Goal: Information Seeking & Learning: Learn about a topic

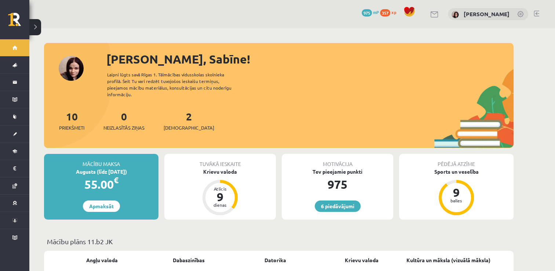
click at [176, 116] on div "2 Ieskaites" at bounding box center [189, 120] width 51 height 23
click at [175, 124] on span "[DEMOGRAPHIC_DATA]" at bounding box center [189, 127] width 51 height 7
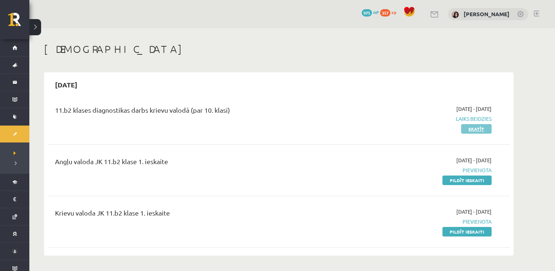
click at [474, 126] on link "Skatīt" at bounding box center [476, 129] width 30 height 10
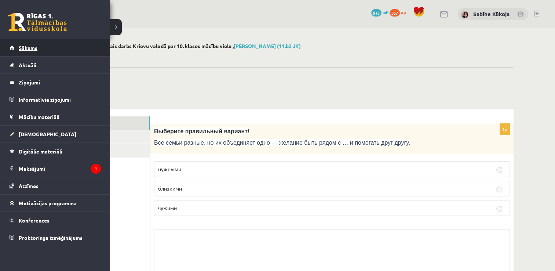
click at [26, 48] on span "Sākums" at bounding box center [28, 47] width 19 height 7
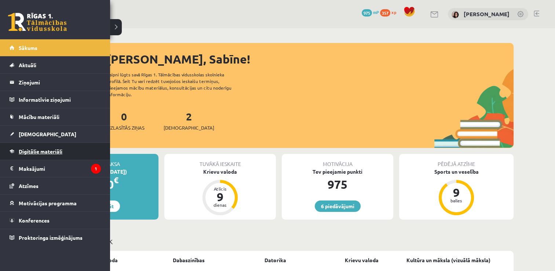
click at [56, 149] on span "Digitālie materiāli" at bounding box center [41, 151] width 44 height 7
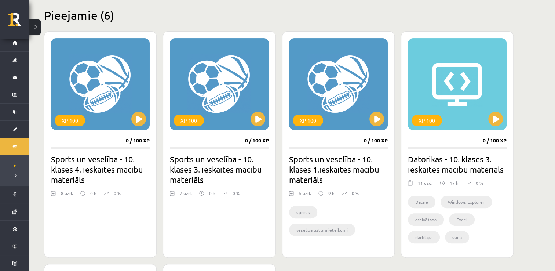
scroll to position [191, 0]
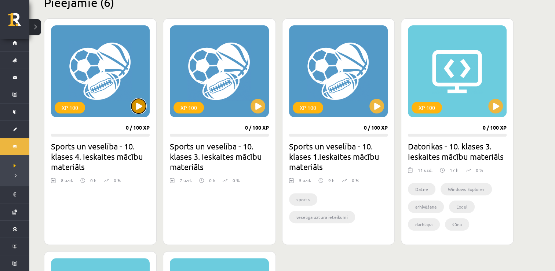
click at [138, 107] on button at bounding box center [138, 106] width 15 height 15
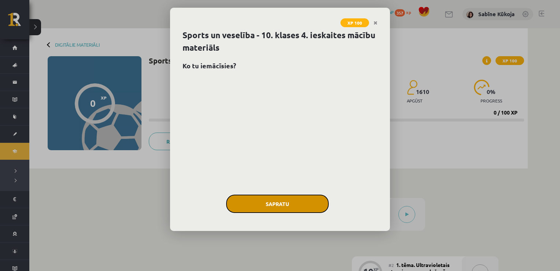
click at [277, 205] on button "Sapratu" at bounding box center [277, 203] width 103 height 18
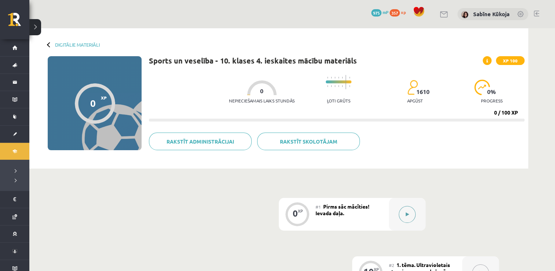
click at [409, 208] on button at bounding box center [407, 214] width 17 height 17
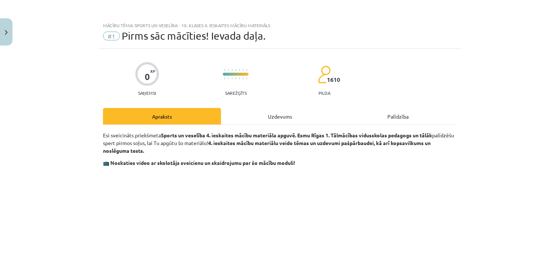
click at [276, 114] on div "Uzdevums" at bounding box center [280, 116] width 118 height 17
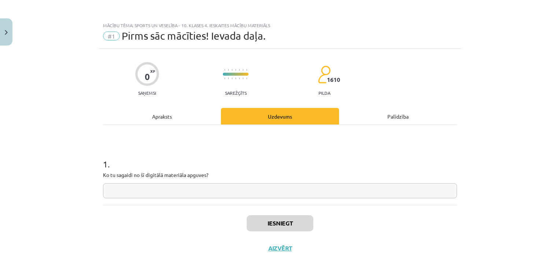
scroll to position [7, 0]
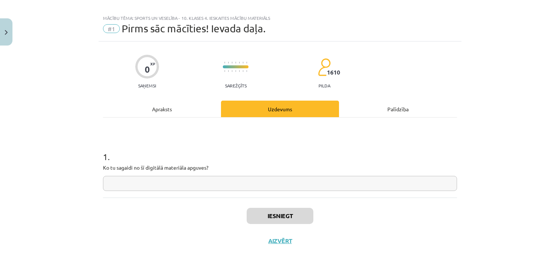
click at [188, 178] on input "text" at bounding box center [280, 183] width 354 height 15
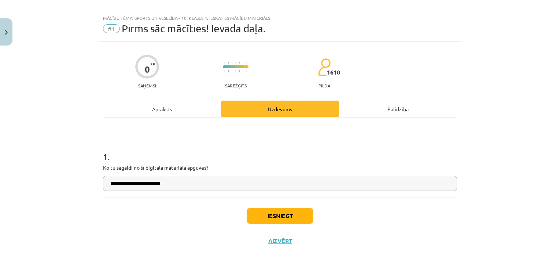
type input "**********"
click at [263, 216] on button "Iesniegt" at bounding box center [280, 216] width 67 height 16
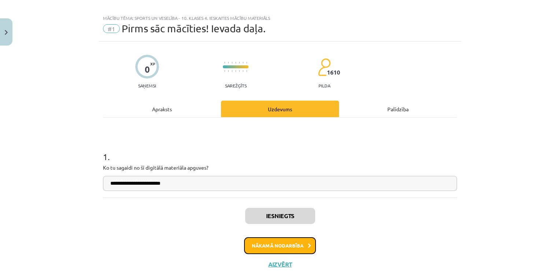
click at [265, 242] on button "Nākamā nodarbība" at bounding box center [280, 245] width 72 height 17
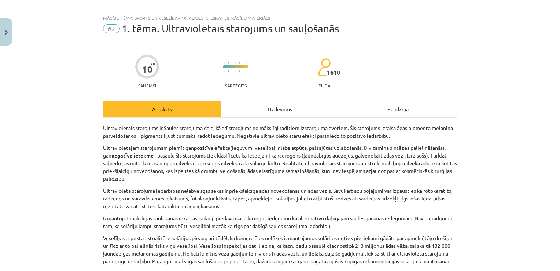
scroll to position [18, 0]
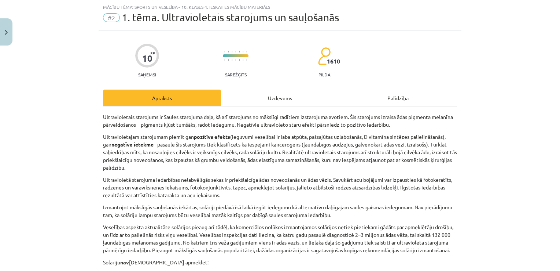
click at [289, 99] on div "Uzdevums" at bounding box center [280, 97] width 118 height 17
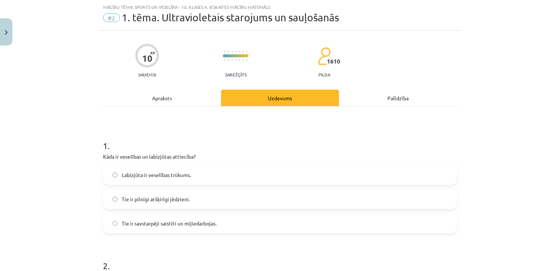
click at [175, 100] on div "Apraksts" at bounding box center [162, 97] width 118 height 17
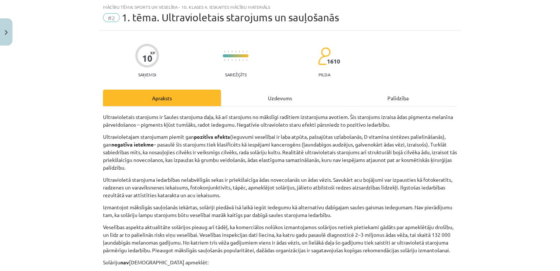
click at [283, 96] on div "Uzdevums" at bounding box center [280, 97] width 118 height 17
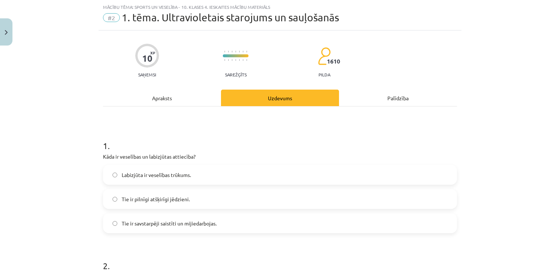
click at [221, 175] on label "Labizjūta ir veselības trūkums." at bounding box center [280, 174] width 353 height 18
click at [213, 220] on span "Tie ir savstarpēji saistīti un mijiedarbojas." at bounding box center [169, 223] width 95 height 8
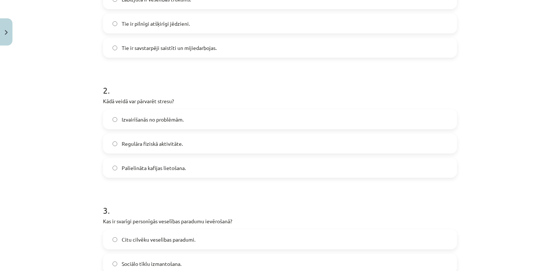
scroll to position [194, 0]
click at [286, 150] on label "Regulāra fiziskā aktivitāte." at bounding box center [280, 142] width 353 height 18
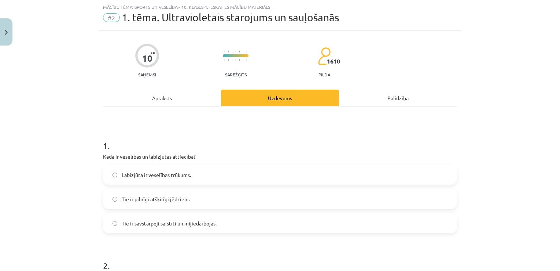
scroll to position [0, 0]
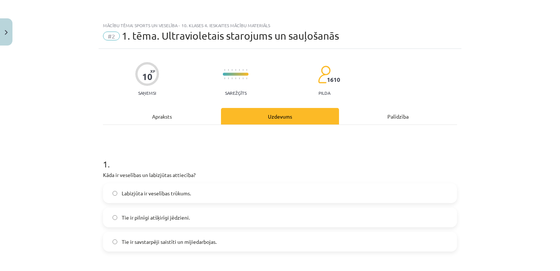
click at [196, 110] on div "Apraksts" at bounding box center [162, 116] width 118 height 17
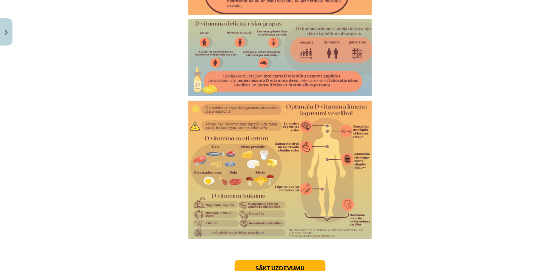
scroll to position [1271, 0]
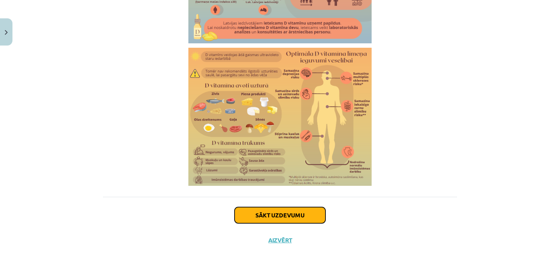
click at [267, 219] on button "Sākt uzdevumu" at bounding box center [280, 215] width 91 height 16
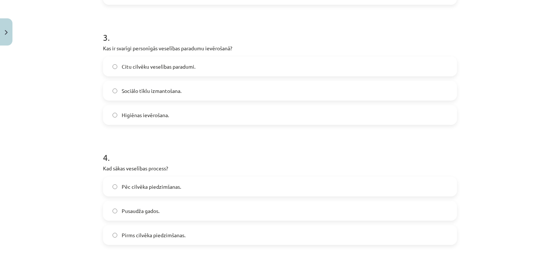
scroll to position [370, 0]
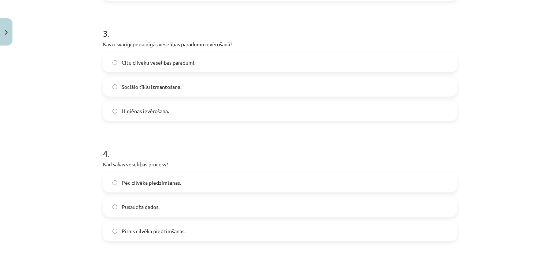
click at [211, 109] on label "Higiēnas ievērošana." at bounding box center [280, 111] width 353 height 18
click at [232, 233] on label "Pirms cilvēka piedzimšanas." at bounding box center [280, 230] width 353 height 18
click at [244, 179] on label "Pēc cilvēka piedzimšanas." at bounding box center [280, 182] width 353 height 18
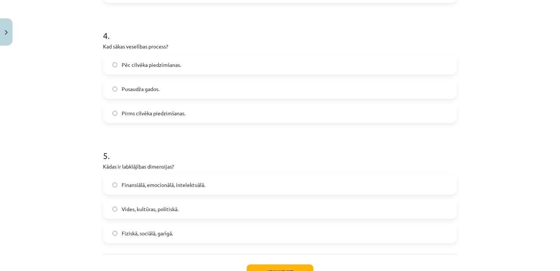
scroll to position [502, 0]
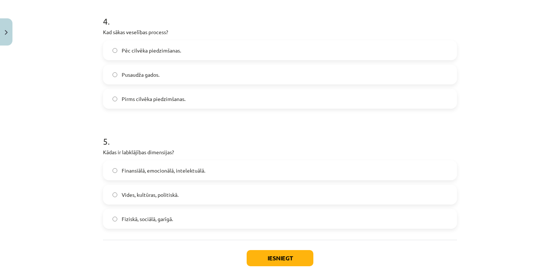
click at [308, 219] on label "Fiziskā, sociālā, garīgā." at bounding box center [280, 218] width 353 height 18
click at [295, 256] on button "Iesniegt" at bounding box center [280, 258] width 67 height 16
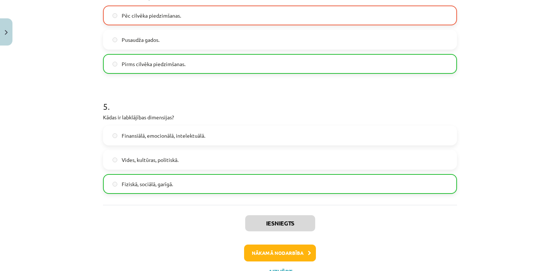
scroll to position [568, 0]
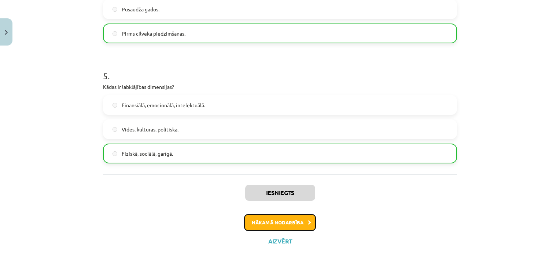
click at [255, 222] on button "Nākamā nodarbība" at bounding box center [280, 222] width 72 height 17
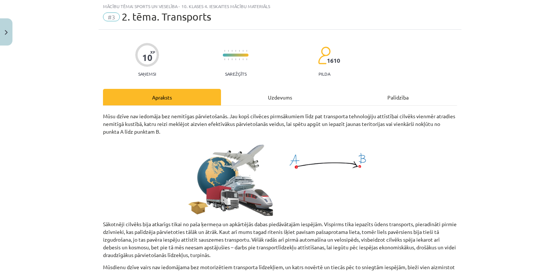
scroll to position [18, 0]
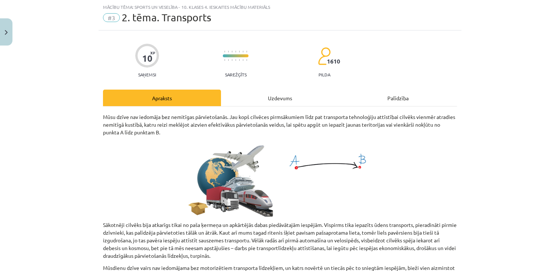
click at [268, 100] on div "Uzdevums" at bounding box center [280, 97] width 118 height 17
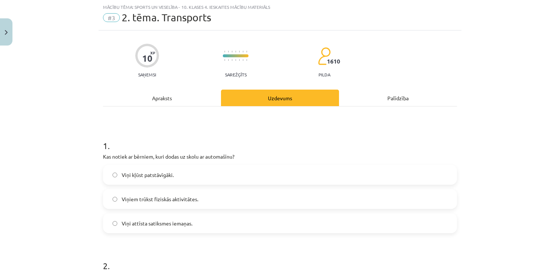
click at [198, 194] on label "Viņiem trūkst fiziskās aktivitātes." at bounding box center [280, 199] width 353 height 18
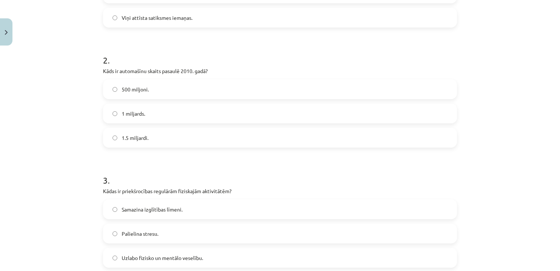
scroll to position [238, 0]
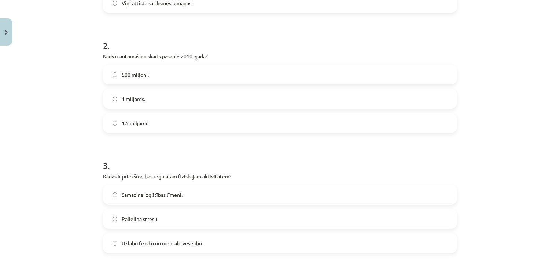
click at [402, 243] on label "Uzlabo fizisko un mentālo veselību." at bounding box center [280, 243] width 353 height 18
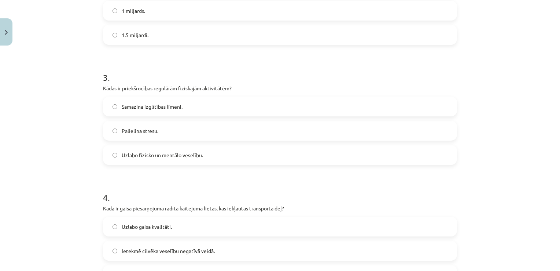
scroll to position [341, 0]
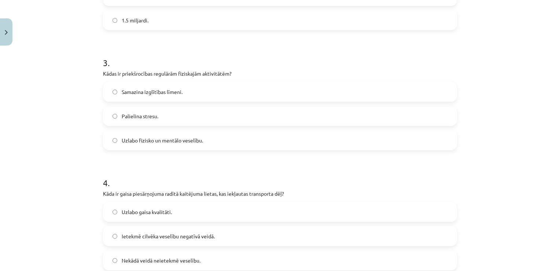
click at [327, 235] on label "Ietekmē cilvēka veselību negatīvā veidā." at bounding box center [280, 236] width 353 height 18
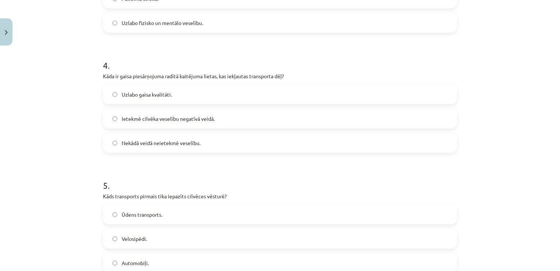
scroll to position [473, 0]
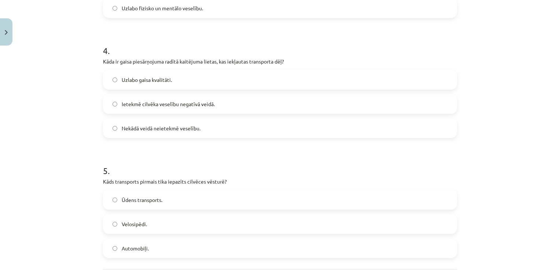
click at [267, 224] on label "Velosipēdi." at bounding box center [280, 224] width 353 height 18
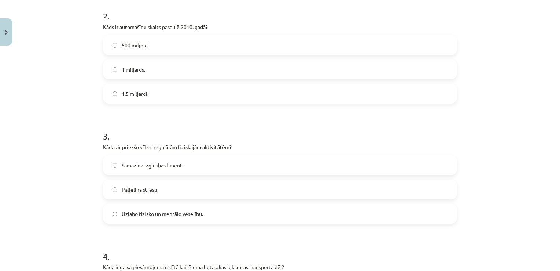
scroll to position [253, 0]
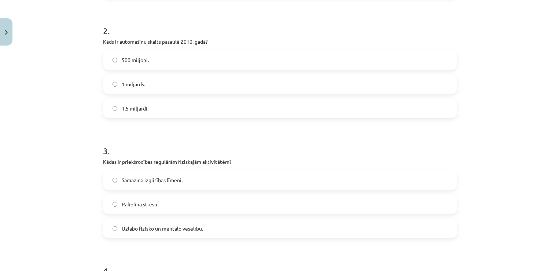
click at [192, 106] on label "1.5 miljardi." at bounding box center [280, 108] width 353 height 18
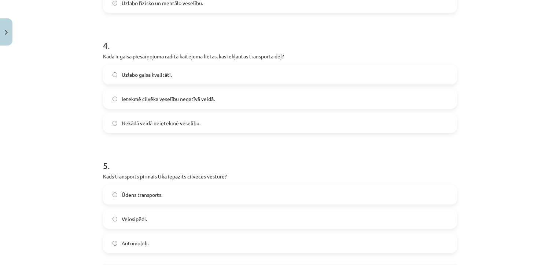
scroll to position [541, 0]
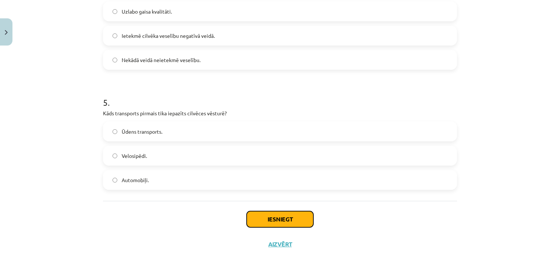
click at [275, 219] on button "Iesniegt" at bounding box center [280, 219] width 67 height 16
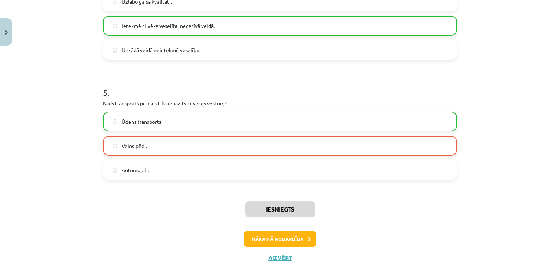
scroll to position [568, 0]
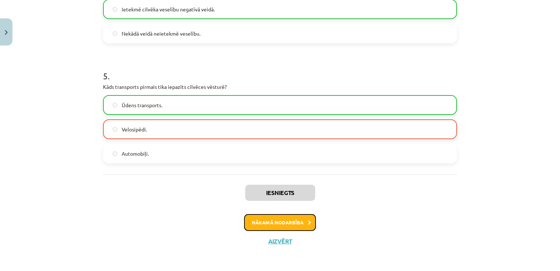
click at [296, 221] on button "Nākamā nodarbība" at bounding box center [280, 222] width 72 height 17
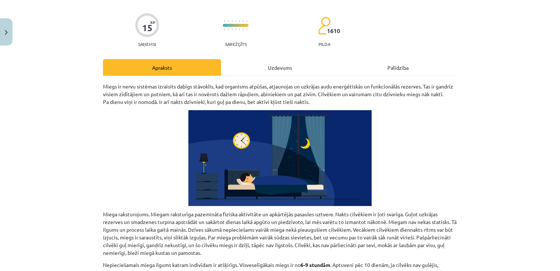
scroll to position [18, 0]
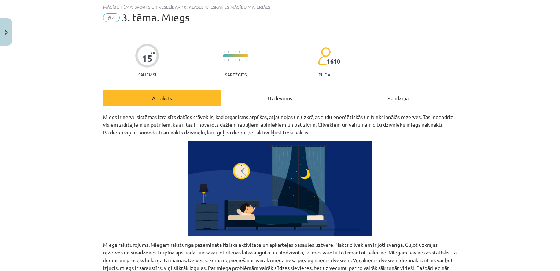
click at [289, 96] on div "Uzdevums" at bounding box center [280, 97] width 118 height 17
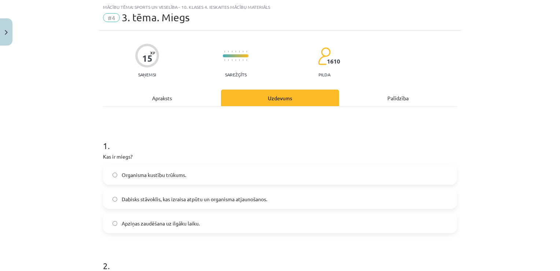
click at [201, 195] on span "Dabisks stāvoklis, kas izraisa atpūtu un organisma atjaunošanos." at bounding box center [195, 199] width 146 height 8
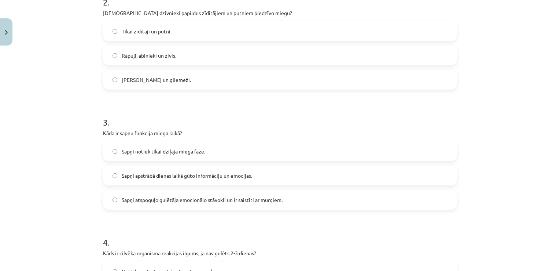
scroll to position [282, 0]
click at [276, 167] on label "Sapņi apstrādā dienas laikā gūto informāciju un emocijas." at bounding box center [280, 174] width 353 height 18
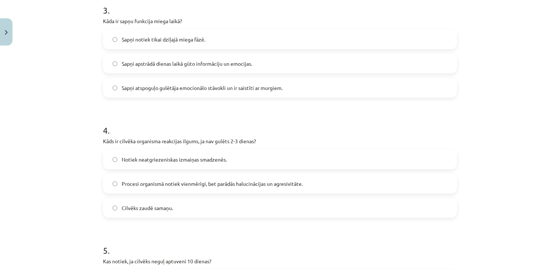
scroll to position [400, 0]
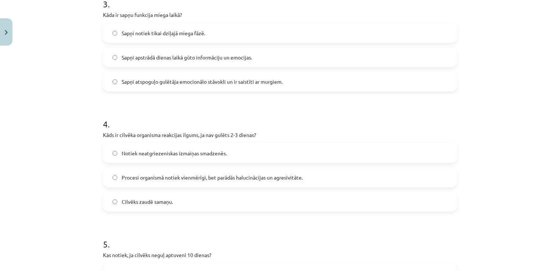
click at [288, 174] on span "Procesi organismā notiek vienmērīgi, bet parādās halucinācijas un agresivitāte." at bounding box center [212, 177] width 181 height 8
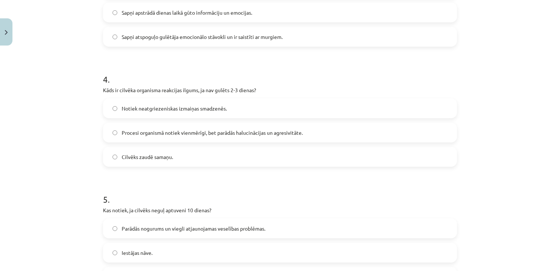
scroll to position [458, 0]
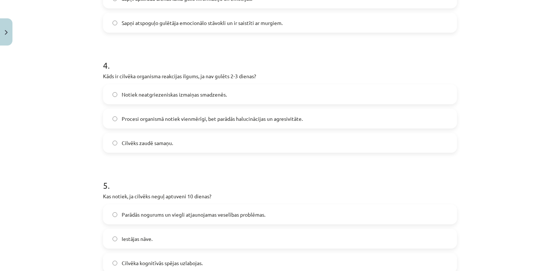
click at [462, 236] on div "Mācību tēma: Sports un veselība - 10. klases 4. ieskaites mācību materiāls #4 3…" at bounding box center [280, 135] width 560 height 271
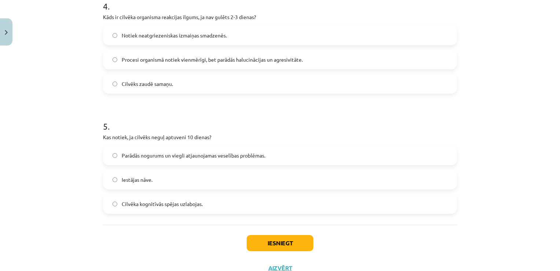
scroll to position [532, 0]
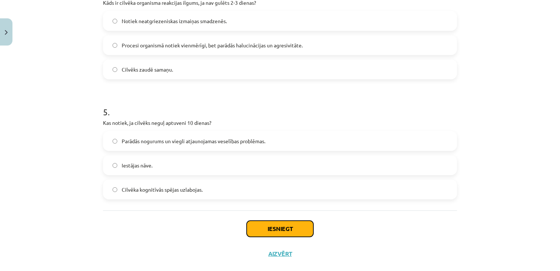
click at [296, 224] on button "Iesniegt" at bounding box center [280, 228] width 67 height 16
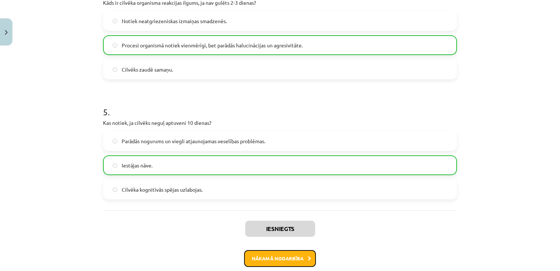
click at [280, 258] on button "Nākamā nodarbība" at bounding box center [280, 258] width 72 height 17
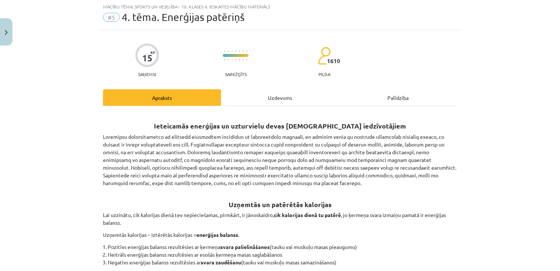
scroll to position [18, 0]
click at [287, 98] on div "Uzdevums" at bounding box center [280, 97] width 118 height 17
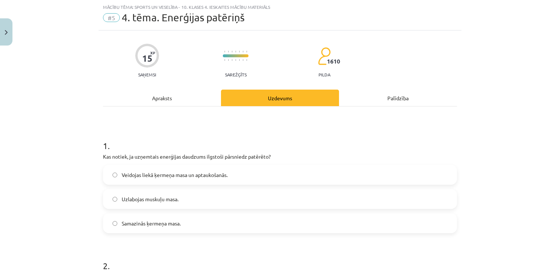
click at [183, 225] on label "Samazinās ķermeņa masa." at bounding box center [280, 223] width 353 height 18
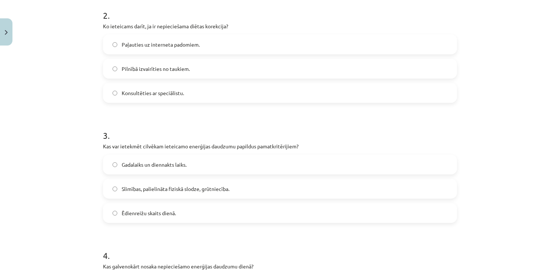
scroll to position [282, 0]
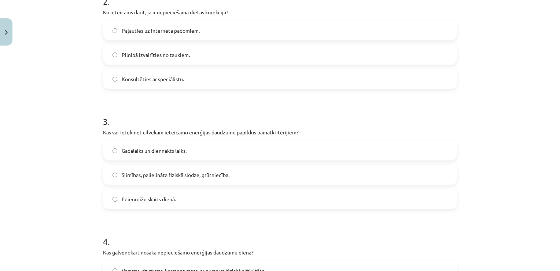
click at [293, 80] on label "Konsultēties ar speciālistu." at bounding box center [280, 79] width 353 height 18
click at [170, 174] on span "Slimības, palielināta fiziskā slodze, grūtniecība." at bounding box center [176, 175] width 108 height 8
click at [163, 198] on span "Ēdienreižu skaits dienā." at bounding box center [149, 199] width 54 height 8
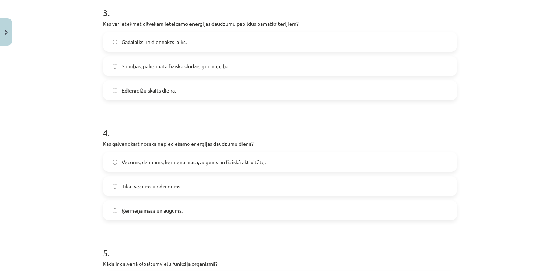
scroll to position [400, 0]
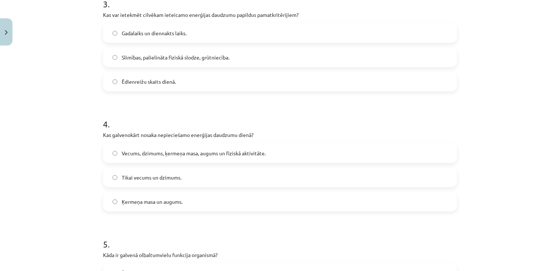
click at [164, 201] on span "Ķermeņa masa un augums." at bounding box center [152, 202] width 61 height 8
click at [183, 153] on span "Vecums, dzimums, ķermeņa masa, augums un fiziskā aktivitāte." at bounding box center [194, 153] width 144 height 8
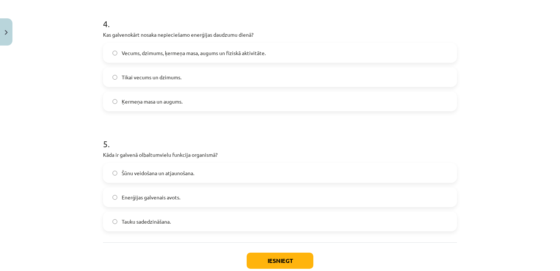
scroll to position [502, 0]
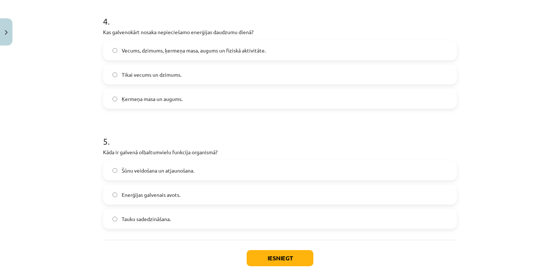
click at [237, 193] on label "Enerģijas galvenais avots." at bounding box center [280, 194] width 353 height 18
click at [283, 253] on button "Iesniegt" at bounding box center [280, 258] width 67 height 16
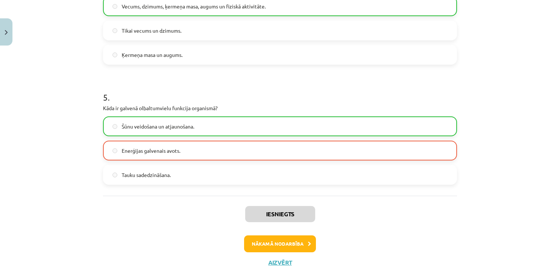
scroll to position [568, 0]
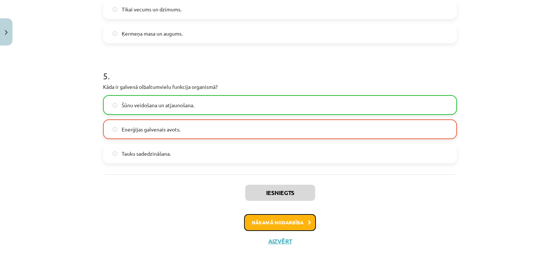
click at [293, 224] on button "Nākamā nodarbība" at bounding box center [280, 222] width 72 height 17
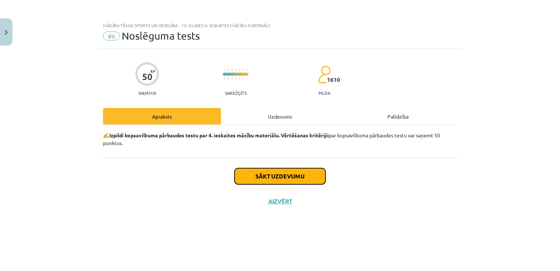
click at [283, 171] on button "Sākt uzdevumu" at bounding box center [280, 176] width 91 height 16
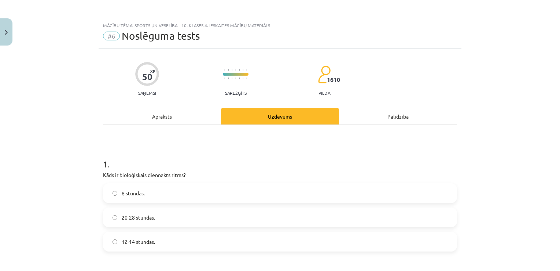
click at [243, 191] on label "8 stundas." at bounding box center [280, 193] width 353 height 18
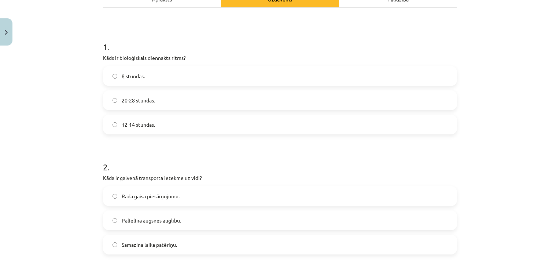
scroll to position [117, 0]
click at [400, 193] on label "Rada gaisa piesārņojumu." at bounding box center [280, 195] width 353 height 18
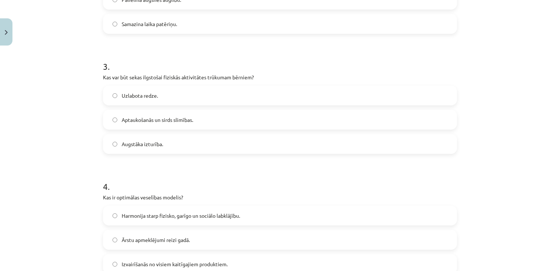
scroll to position [352, 0]
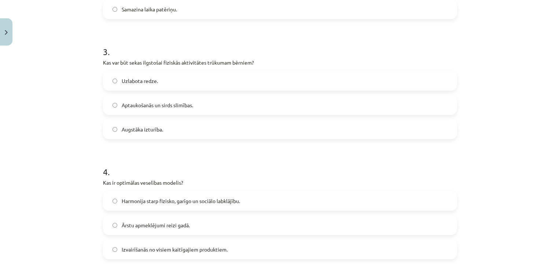
click at [383, 102] on label "Aptaukošanās un sirds slimības." at bounding box center [280, 105] width 353 height 18
click at [257, 202] on label "Harmonija starp fizisko, garīgo un sociālo labklājību." at bounding box center [280, 200] width 353 height 18
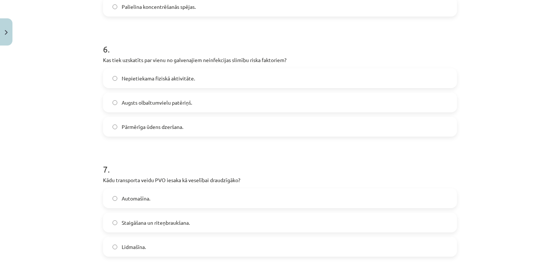
scroll to position [719, 0]
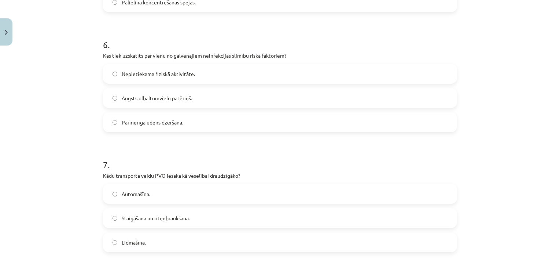
click at [128, 214] on span "Staigāšana un riteņbraukšana." at bounding box center [156, 218] width 68 height 8
click at [157, 72] on span "Nepietiekama fiziskā aktivitāte." at bounding box center [158, 74] width 73 height 8
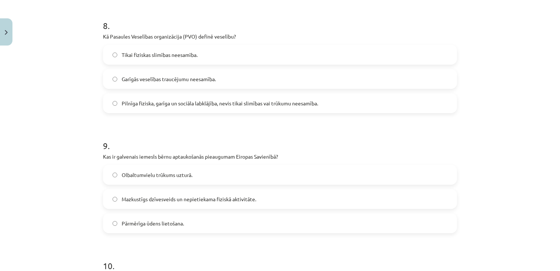
scroll to position [983, 0]
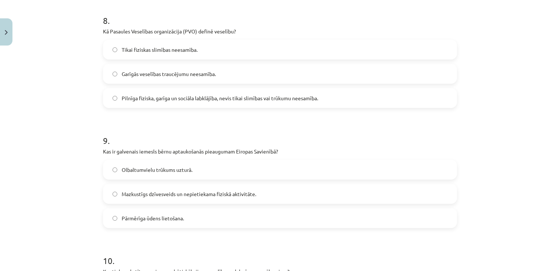
click at [429, 94] on label "Pilnīga fiziska, garīga un sociāla labklājība, nevis tikai slimības vai trūkumu…" at bounding box center [280, 98] width 353 height 18
click at [216, 193] on span "Mazkustīgs dzīvesveids un nepietiekama fiziskā aktivitāte." at bounding box center [189, 194] width 135 height 8
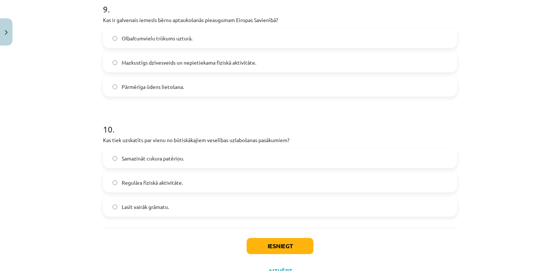
scroll to position [1115, 0]
click at [340, 182] on label "Regulāra fiziskā aktivitāte." at bounding box center [280, 181] width 353 height 18
click at [294, 243] on button "Iesniegt" at bounding box center [280, 245] width 67 height 16
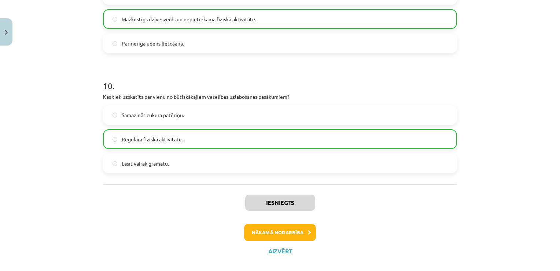
scroll to position [1167, 0]
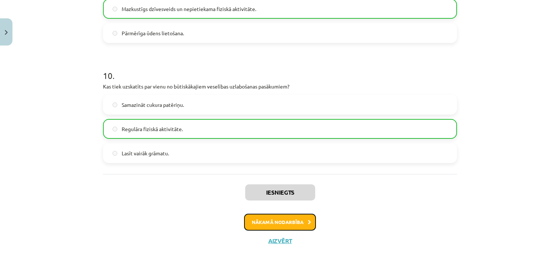
click at [293, 222] on button "Nākamā nodarbība" at bounding box center [280, 221] width 72 height 17
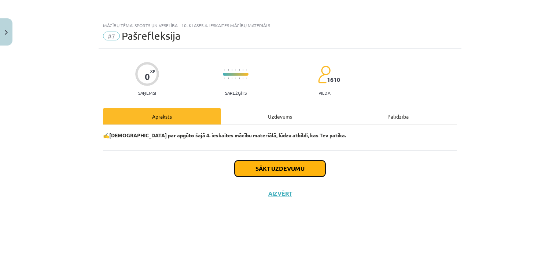
click at [297, 166] on button "Sākt uzdevumu" at bounding box center [280, 168] width 91 height 16
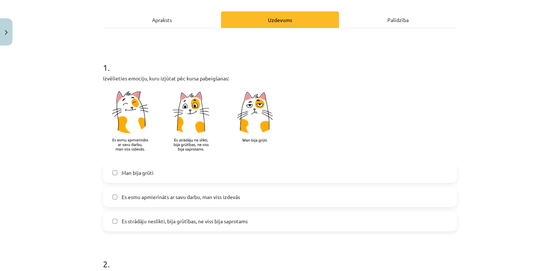
scroll to position [103, 0]
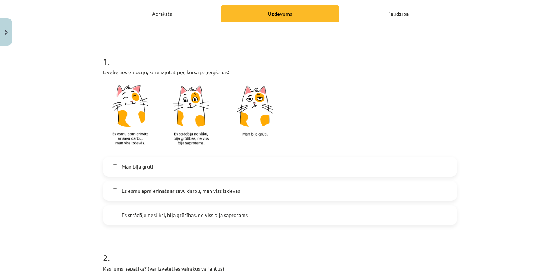
click at [187, 190] on span "Es esmu apmierināts ar savu darbu, man viss izdevās" at bounding box center [181, 191] width 118 height 8
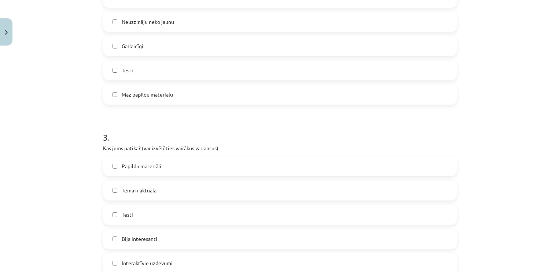
scroll to position [440, 0]
click at [170, 186] on label "Tēma ir aktuāla" at bounding box center [280, 190] width 353 height 18
click at [157, 239] on label "Bija interesanti" at bounding box center [280, 238] width 353 height 18
click at [165, 165] on label "Papildu materiāli" at bounding box center [280, 166] width 353 height 18
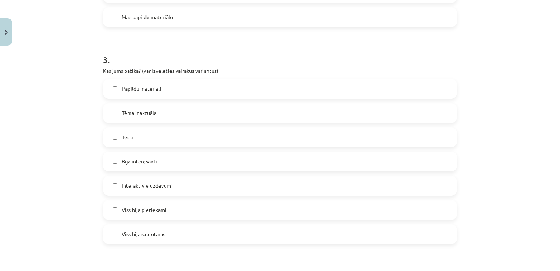
scroll to position [528, 0]
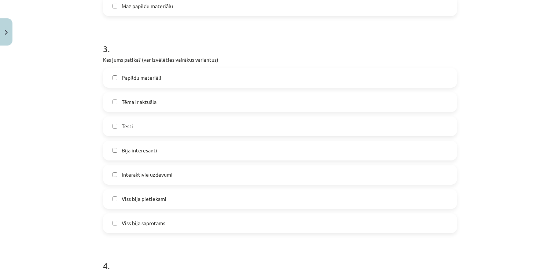
click at [286, 227] on label "Viss bija saprotams" at bounding box center [280, 223] width 353 height 18
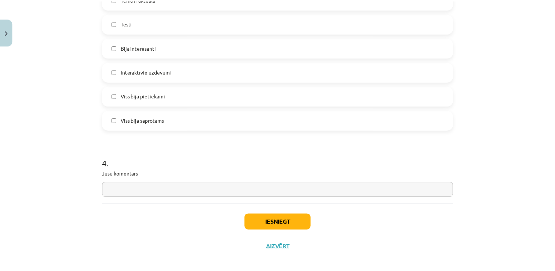
scroll to position [637, 0]
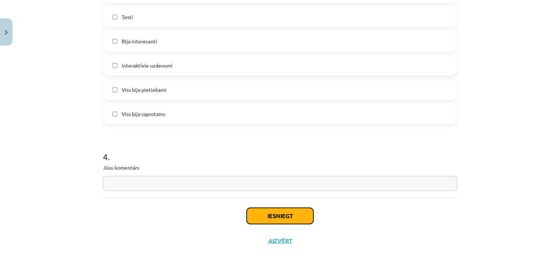
click at [268, 216] on button "Iesniegt" at bounding box center [280, 216] width 67 height 16
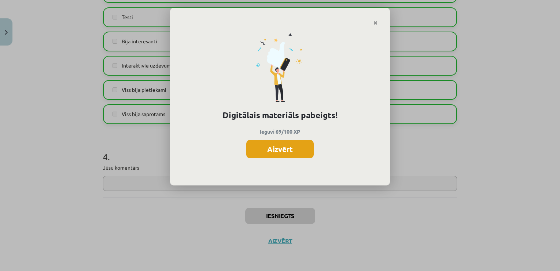
click at [275, 141] on button "Aizvērt" at bounding box center [279, 149] width 67 height 18
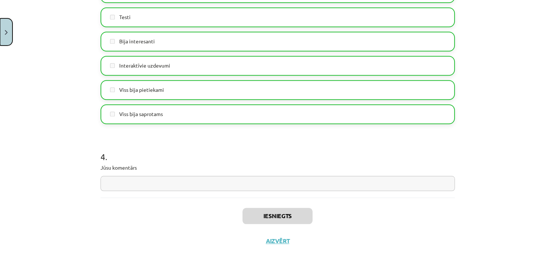
click at [9, 33] on button "Close" at bounding box center [6, 31] width 12 height 27
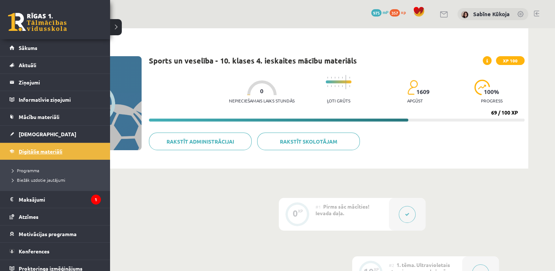
click at [31, 147] on link "Digitālie materiāli" at bounding box center [55, 151] width 91 height 17
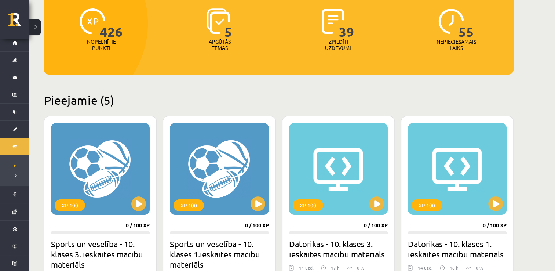
scroll to position [103, 0]
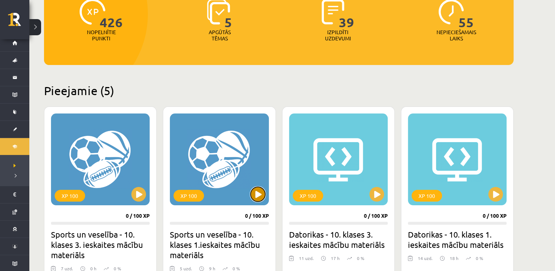
click at [256, 194] on button at bounding box center [257, 194] width 15 height 15
